Goal: Navigation & Orientation: Find specific page/section

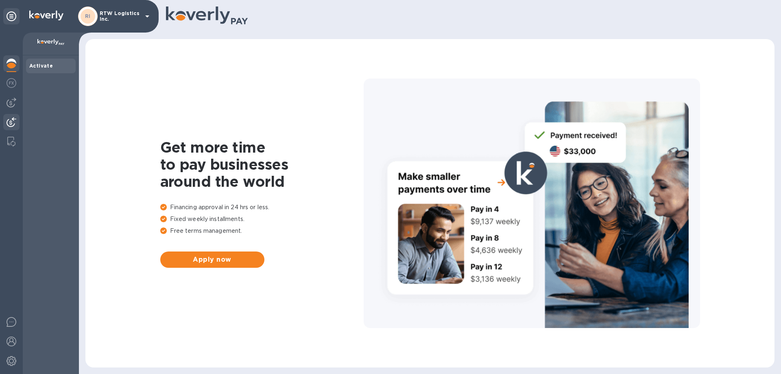
click at [13, 121] on img at bounding box center [12, 122] width 10 height 10
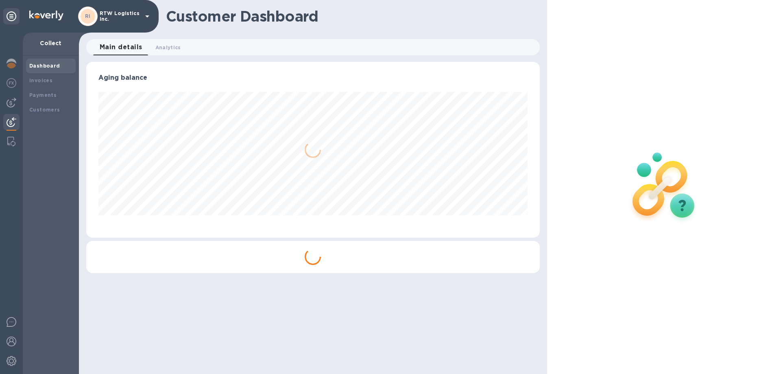
scroll to position [176, 453]
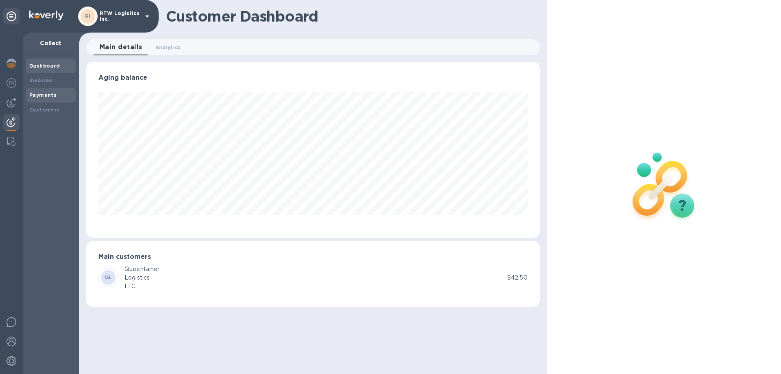
click at [40, 90] on div "Payments" at bounding box center [51, 95] width 50 height 15
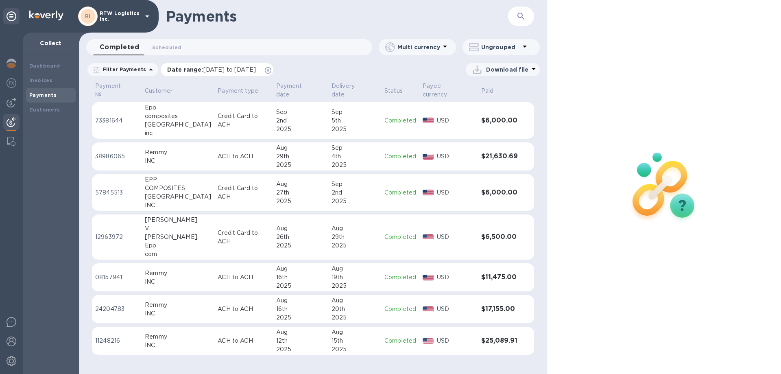
click at [271, 70] on icon at bounding box center [268, 70] width 7 height 7
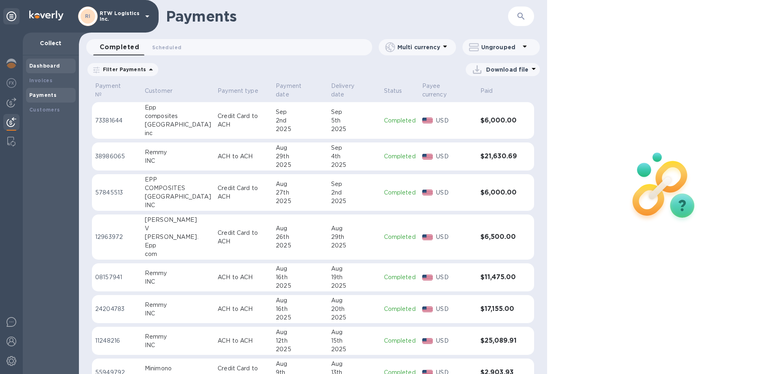
click at [39, 62] on div "Dashboard" at bounding box center [50, 66] width 43 height 8
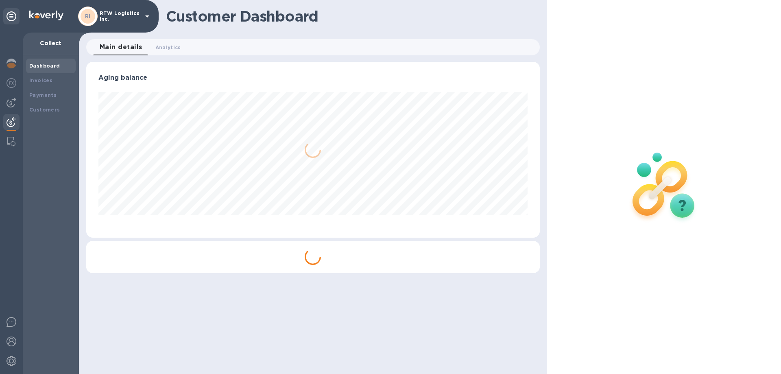
scroll to position [176, 453]
